Goal: Find specific page/section: Find specific page/section

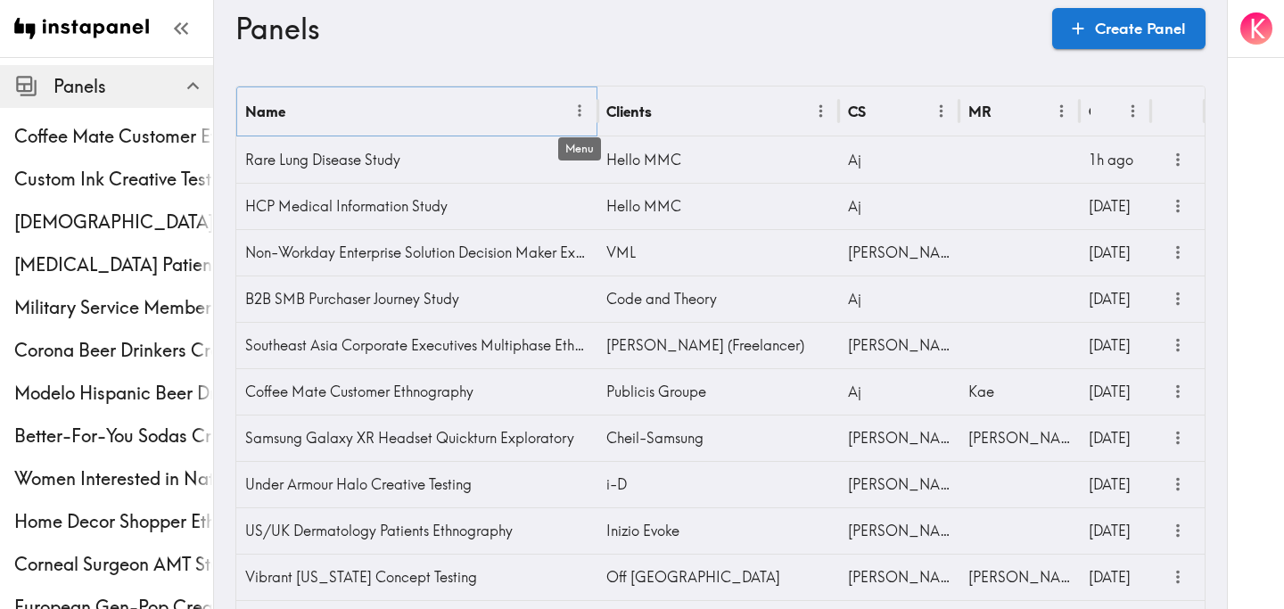
click at [582, 112] on icon "Menu" at bounding box center [580, 111] width 19 height 19
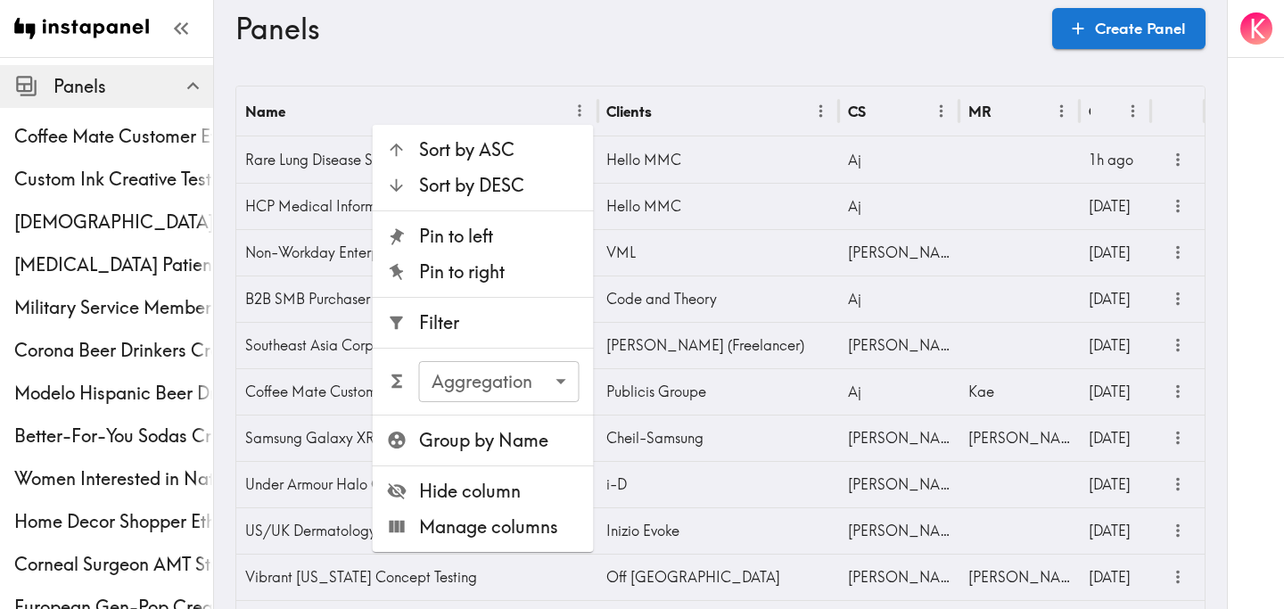
click at [482, 324] on span "Filter" at bounding box center [499, 322] width 161 height 25
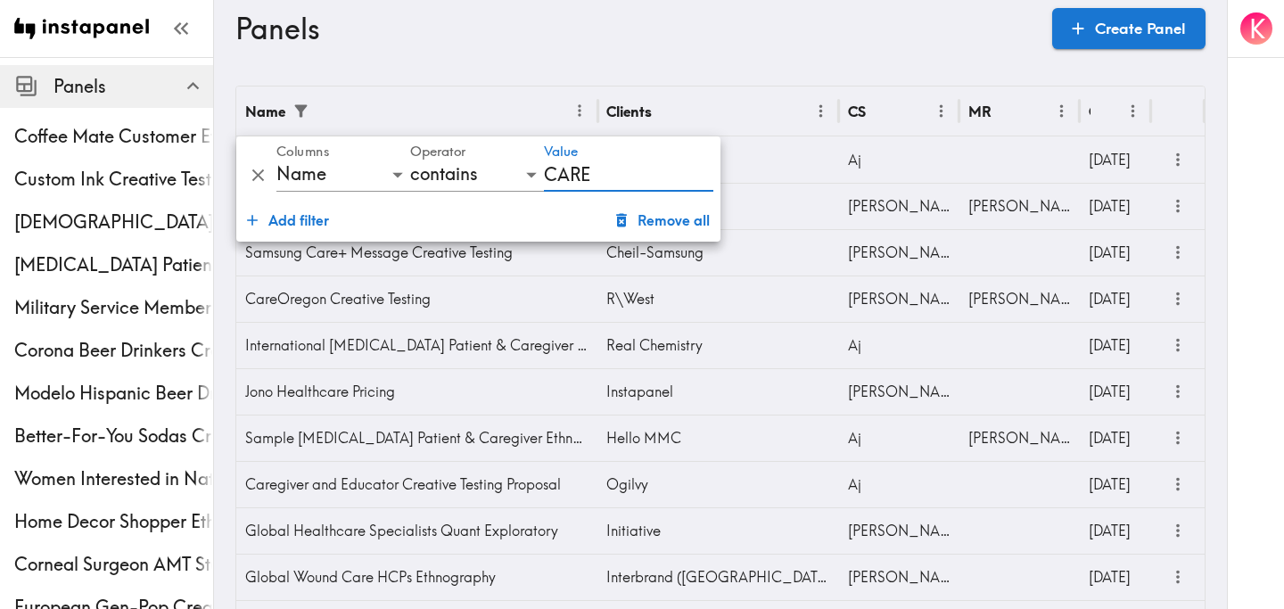
type input "CareOregon"
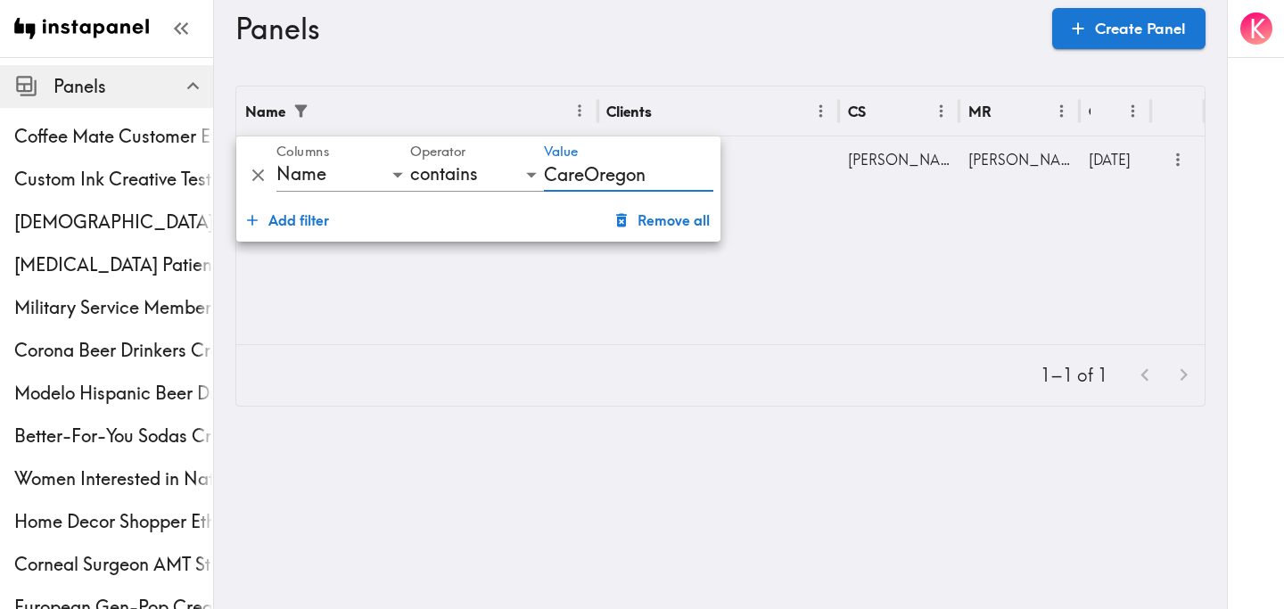
click at [800, 247] on div "Name Clients CS MR Created CareOregon Creative Testing R\West Stephanie Stewart…" at bounding box center [720, 215] width 968 height 258
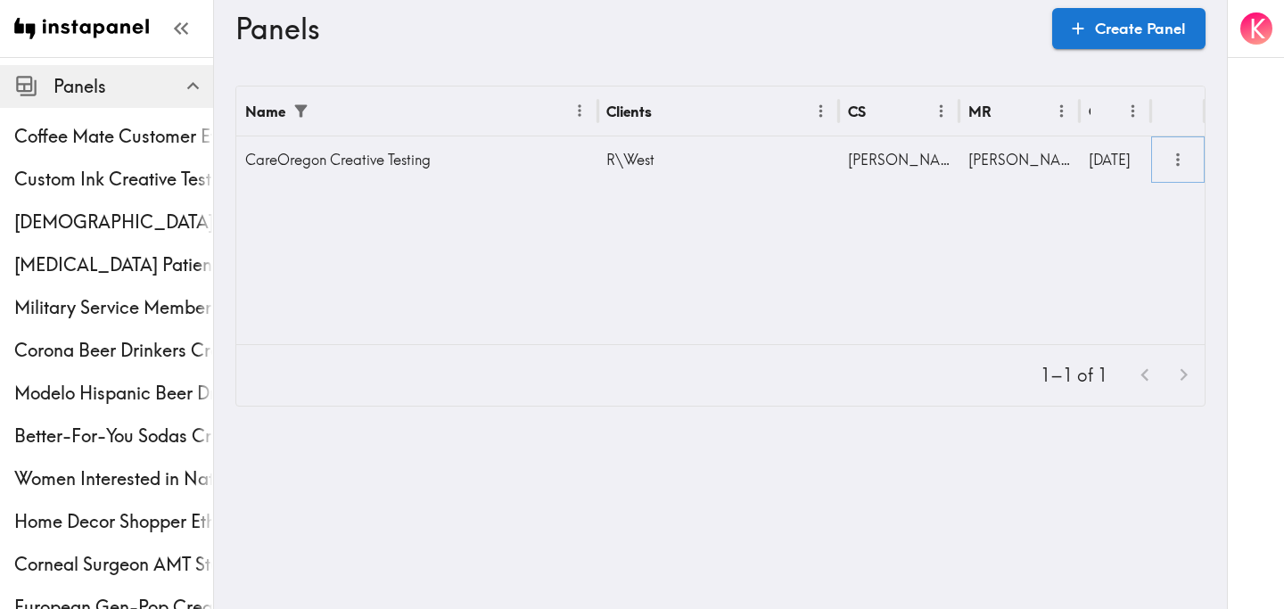
click at [1175, 165] on icon "more" at bounding box center [1178, 160] width 21 height 21
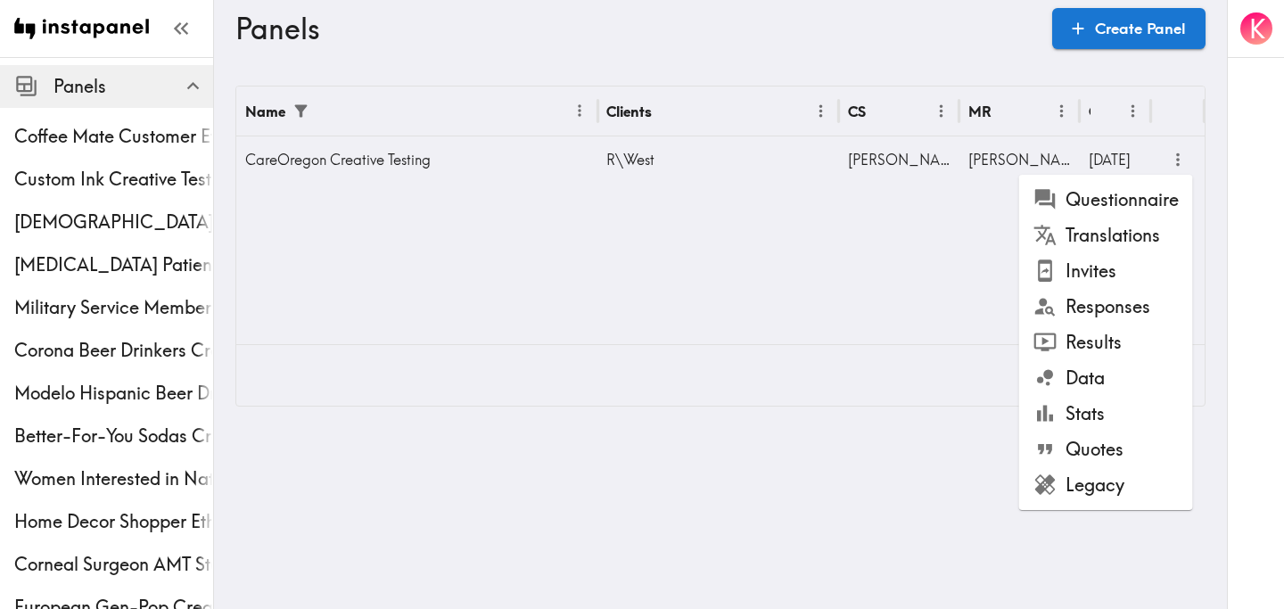
click at [1125, 342] on li "Results" at bounding box center [1106, 343] width 174 height 36
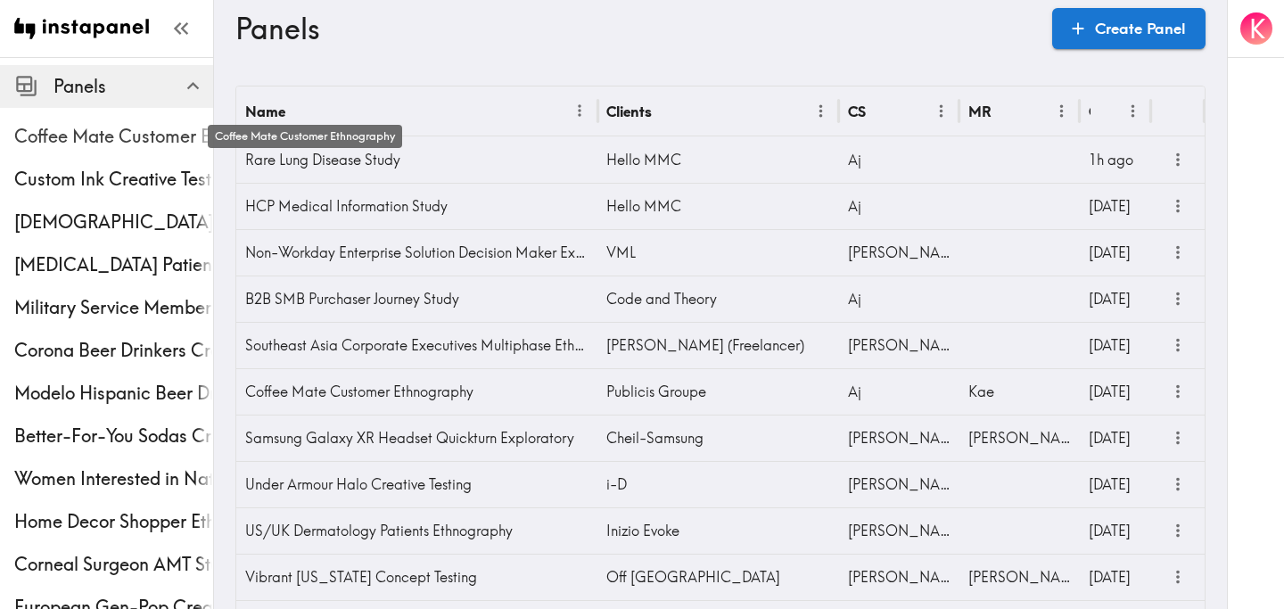
click at [100, 145] on span "Coffee Mate Customer Ethnography" at bounding box center [113, 136] width 199 height 25
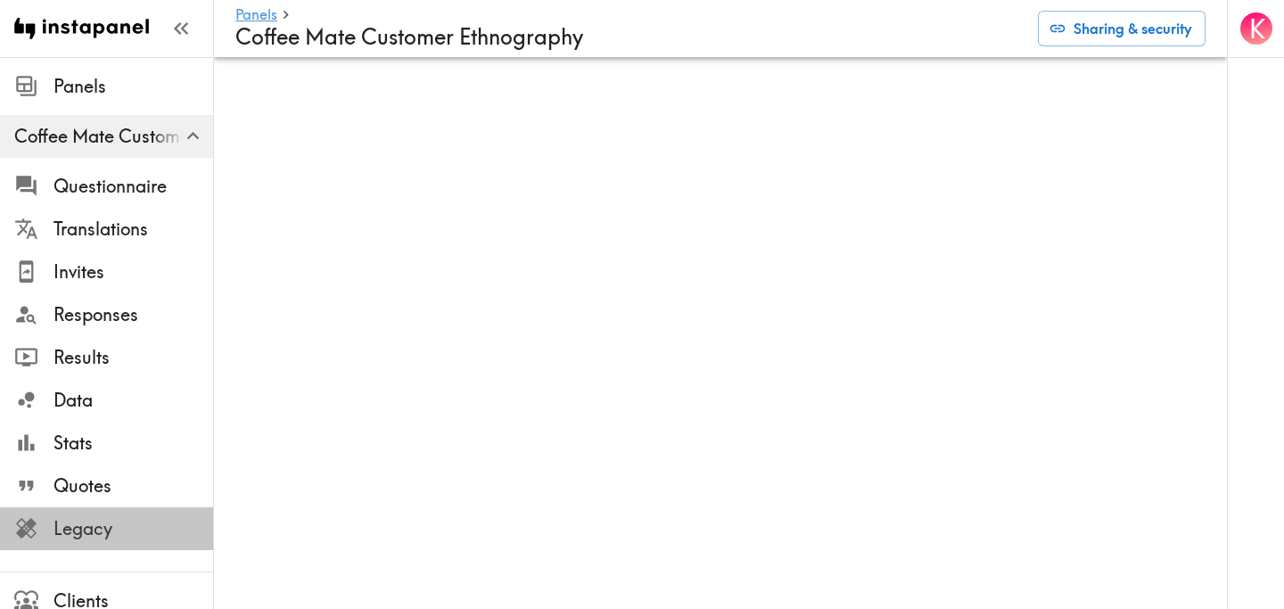
click at [135, 526] on span "Legacy" at bounding box center [134, 528] width 160 height 25
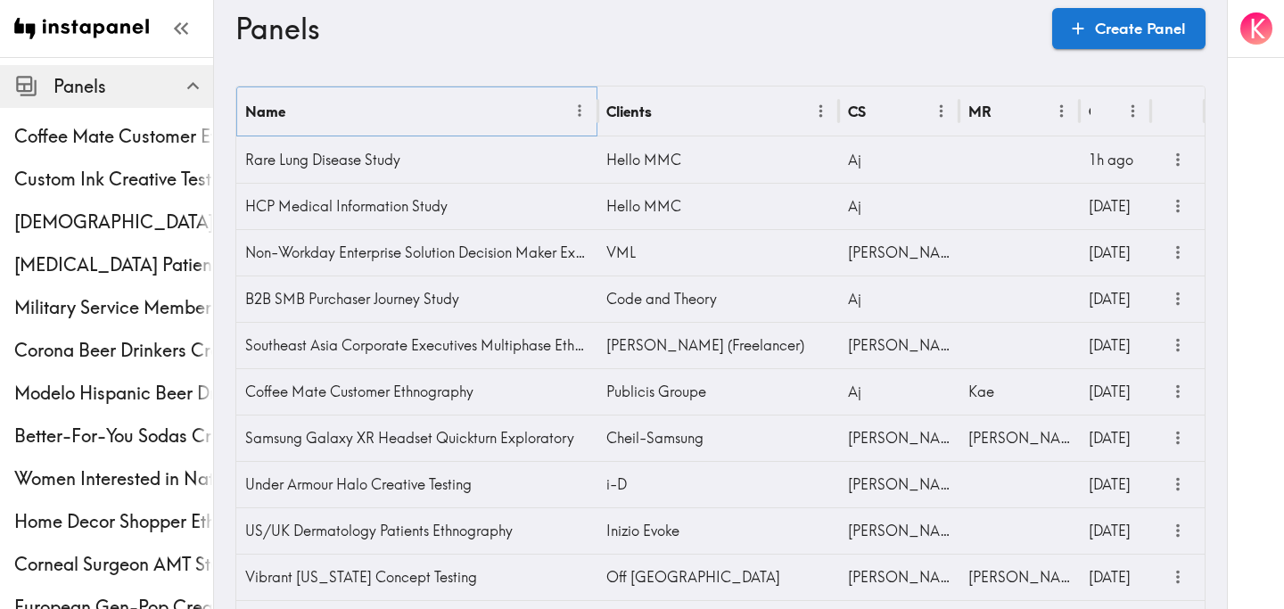
click at [587, 112] on icon "Menu" at bounding box center [580, 111] width 19 height 19
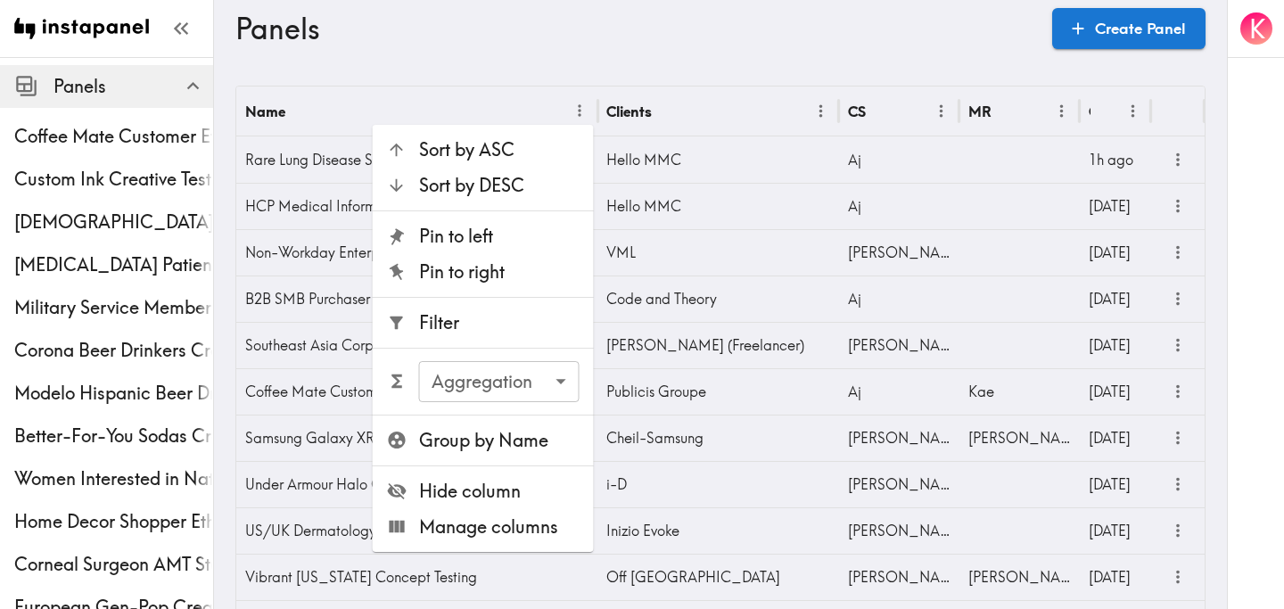
click at [511, 317] on span "Filter" at bounding box center [499, 322] width 161 height 25
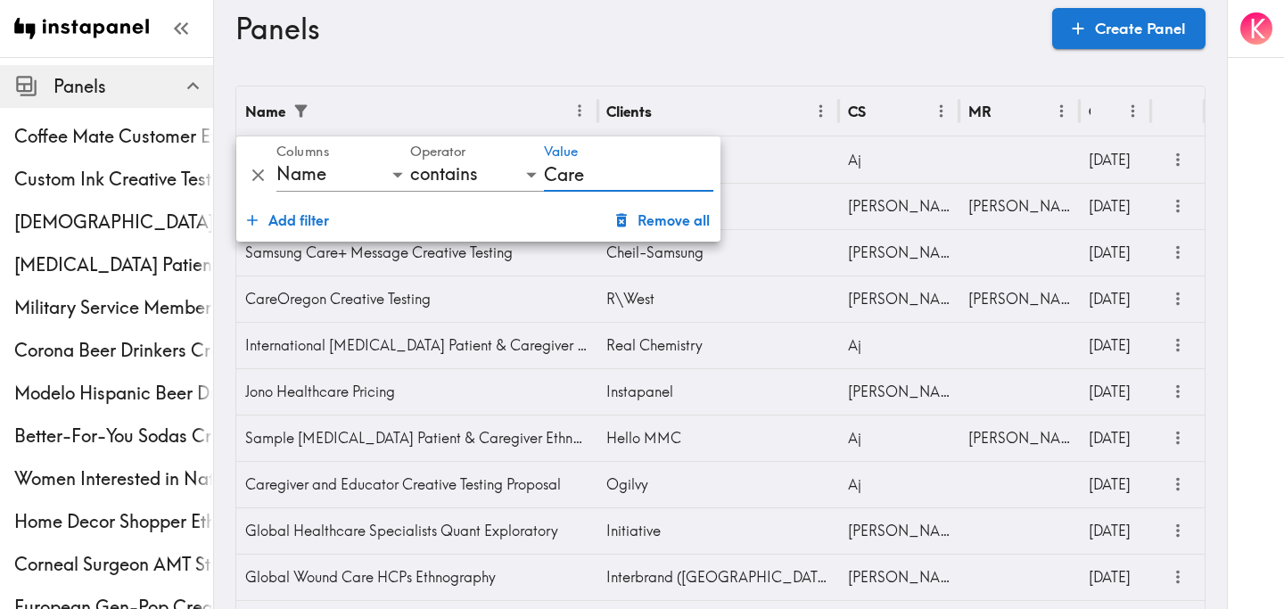
type input "CareOregon"
